Goal: Task Accomplishment & Management: Manage account settings

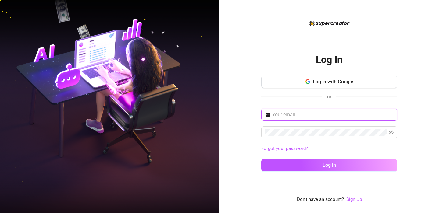
type input "caitlindurb@gmail.com"
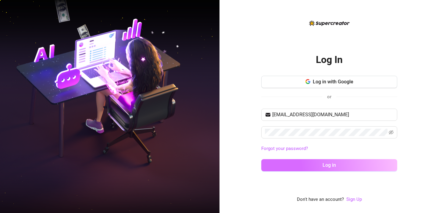
click at [306, 163] on button "Log in" at bounding box center [329, 165] width 136 height 12
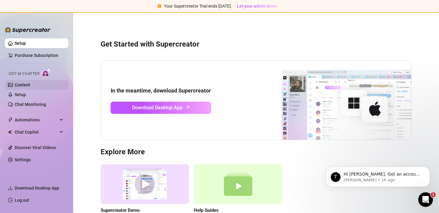
click at [22, 85] on link "Content" at bounding box center [23, 85] width 16 height 5
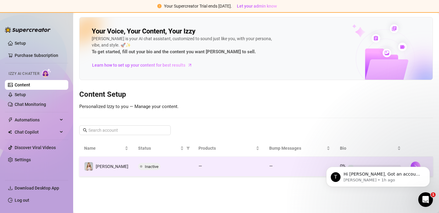
click at [145, 166] on span "Inactive" at bounding box center [152, 167] width 14 height 5
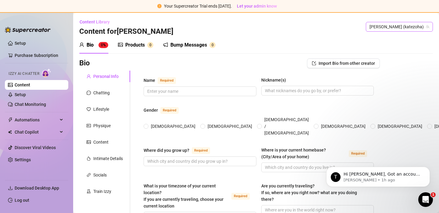
click at [411, 27] on span "Kate (katezoha)" at bounding box center [400, 26] width 60 height 9
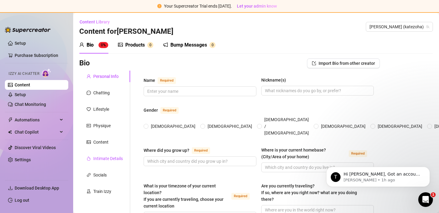
click at [113, 158] on div "Intimate Details" at bounding box center [108, 159] width 30 height 7
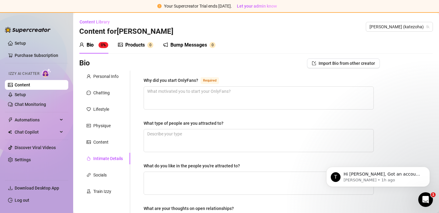
click at [23, 83] on link "Content" at bounding box center [23, 85] width 16 height 5
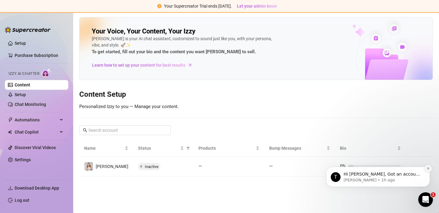
click at [428, 169] on icon "Dismiss notification" at bounding box center [428, 168] width 3 height 3
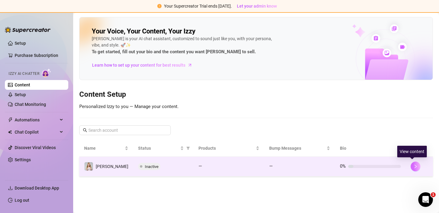
click at [414, 165] on icon "right" at bounding box center [416, 167] width 4 height 4
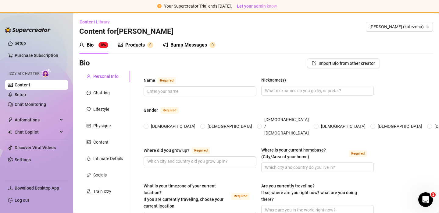
click at [29, 85] on link "Content" at bounding box center [23, 85] width 16 height 5
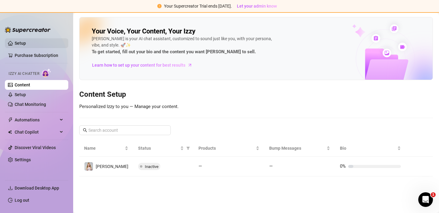
click at [20, 42] on link "Setup" at bounding box center [20, 43] width 11 height 5
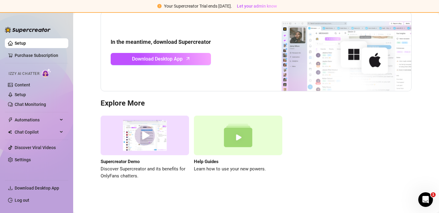
scroll to position [48, 0]
click at [23, 95] on link "Setup" at bounding box center [20, 94] width 11 height 5
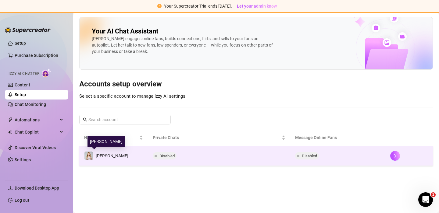
click at [101, 155] on span "Kate" at bounding box center [112, 156] width 33 height 5
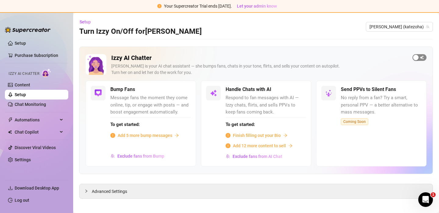
click at [419, 57] on button "button" at bounding box center [420, 57] width 14 height 7
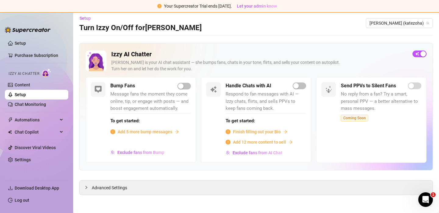
scroll to position [3, 0]
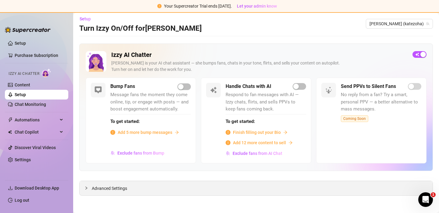
click at [112, 189] on span "Advanced Settings" at bounding box center [109, 188] width 35 height 7
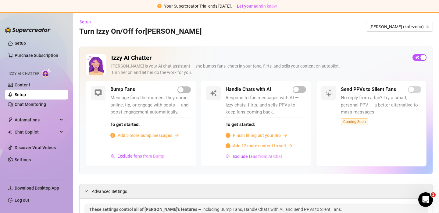
scroll to position [0, 0]
click at [423, 58] on div "button" at bounding box center [423, 57] width 5 height 5
click at [27, 85] on link "Content" at bounding box center [23, 85] width 16 height 5
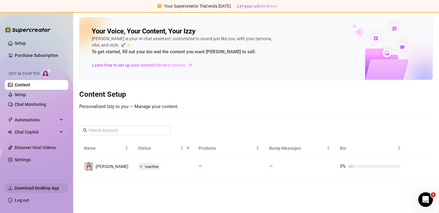
click at [52, 188] on span "Download Desktop App" at bounding box center [37, 188] width 45 height 5
